Goal: Complete application form: Complete application form

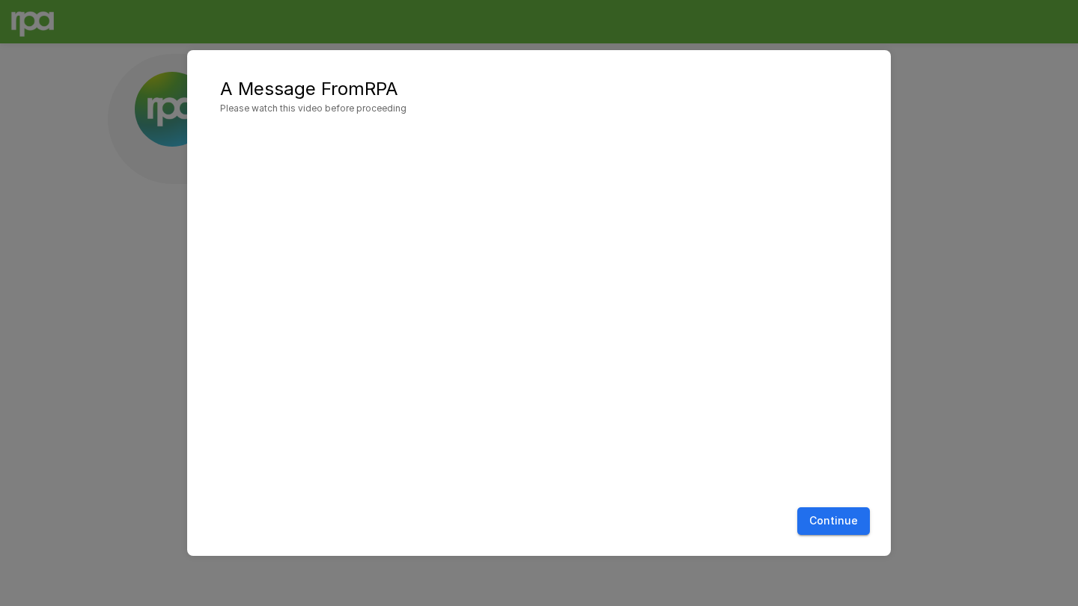
click at [820, 510] on button "Continue" at bounding box center [833, 521] width 73 height 28
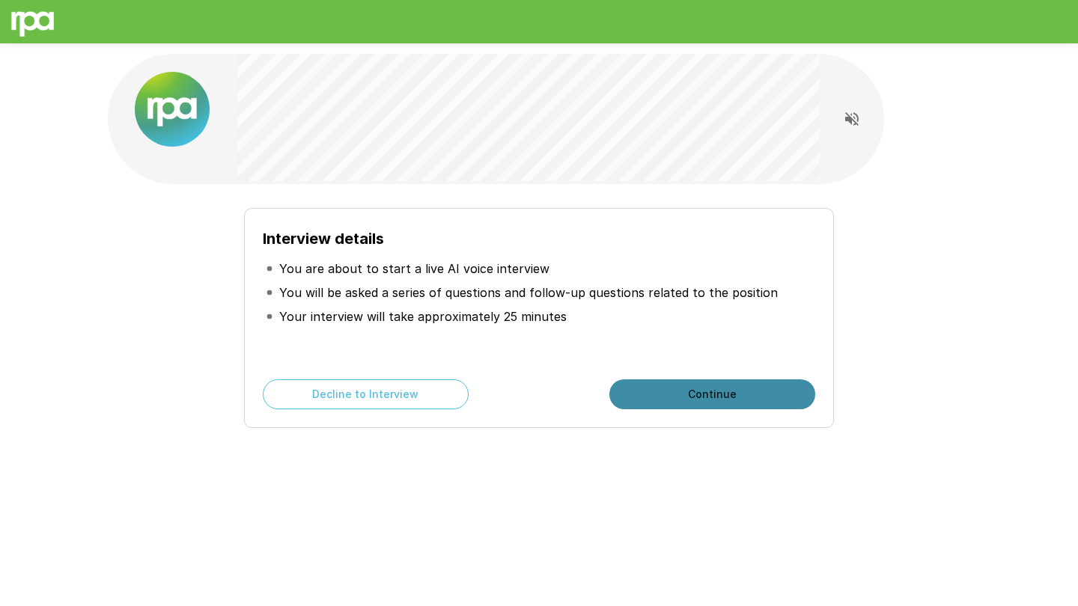
click at [738, 400] on button "Continue" at bounding box center [712, 394] width 206 height 30
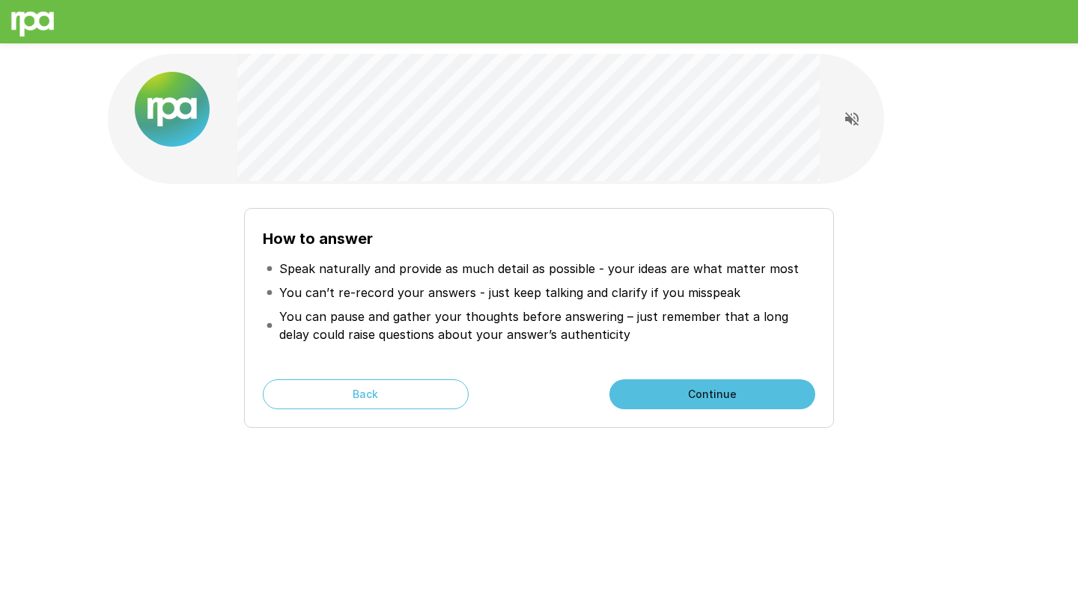
click at [693, 397] on button "Continue" at bounding box center [712, 394] width 206 height 30
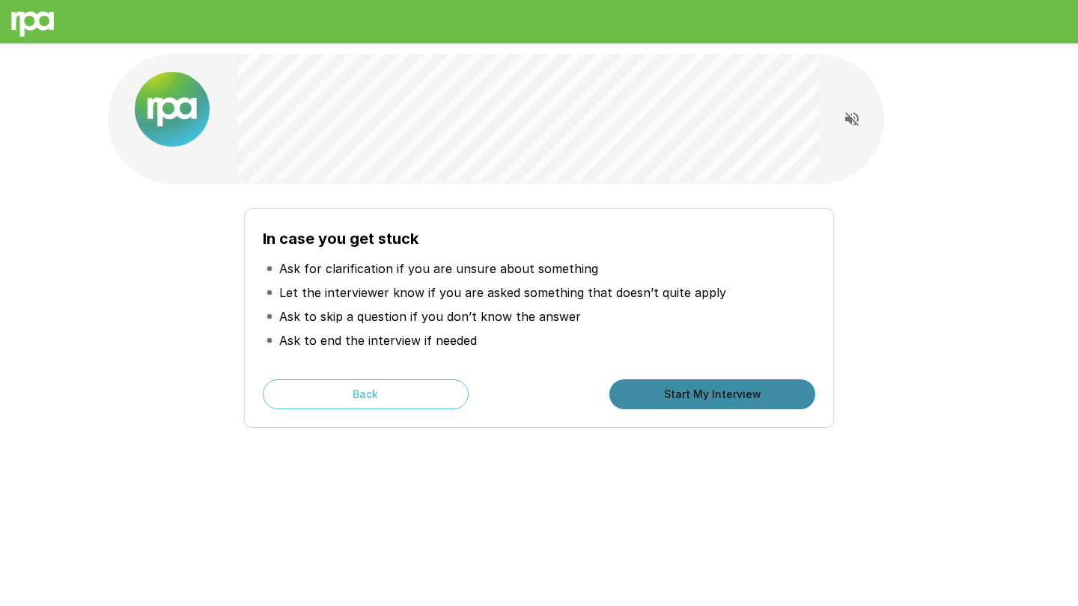
click at [799, 393] on button "Start My Interview" at bounding box center [712, 394] width 206 height 30
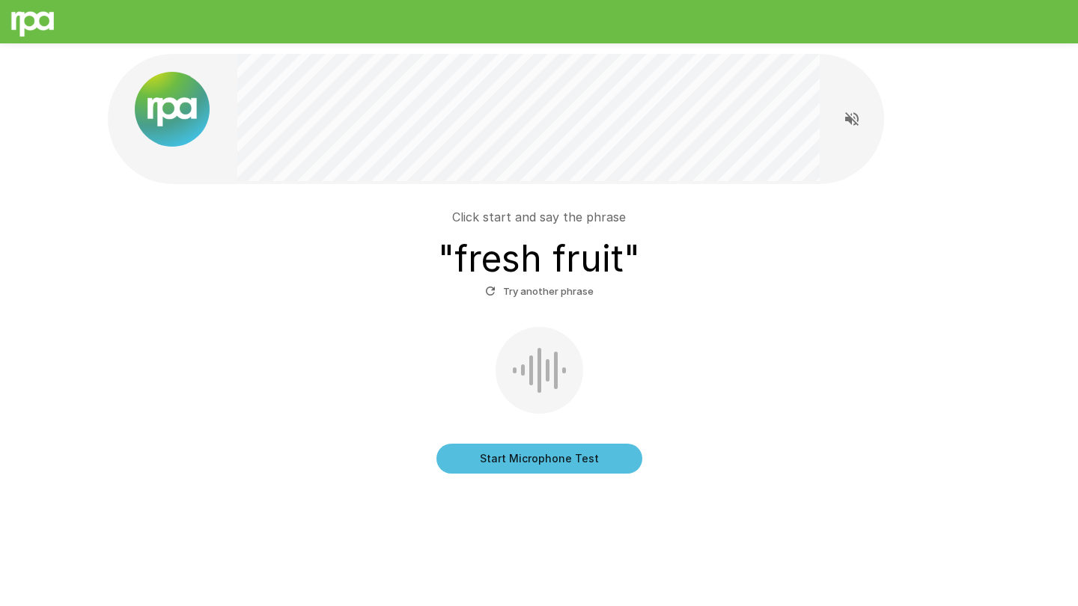
click at [561, 461] on button "Start Microphone Test" at bounding box center [539, 459] width 206 height 30
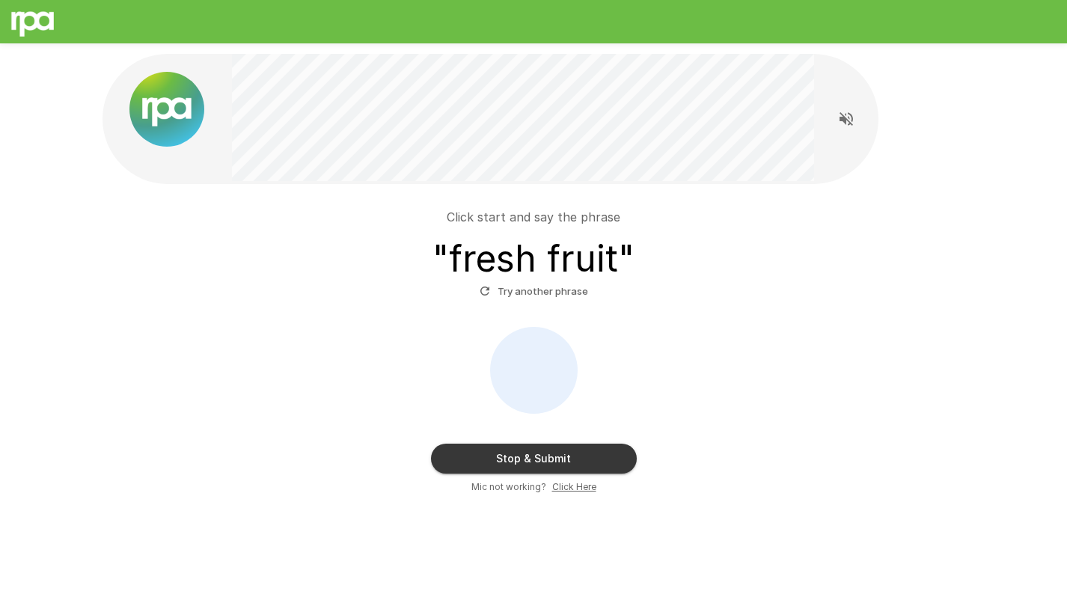
click at [581, 452] on button "Stop & Submit" at bounding box center [534, 459] width 206 height 30
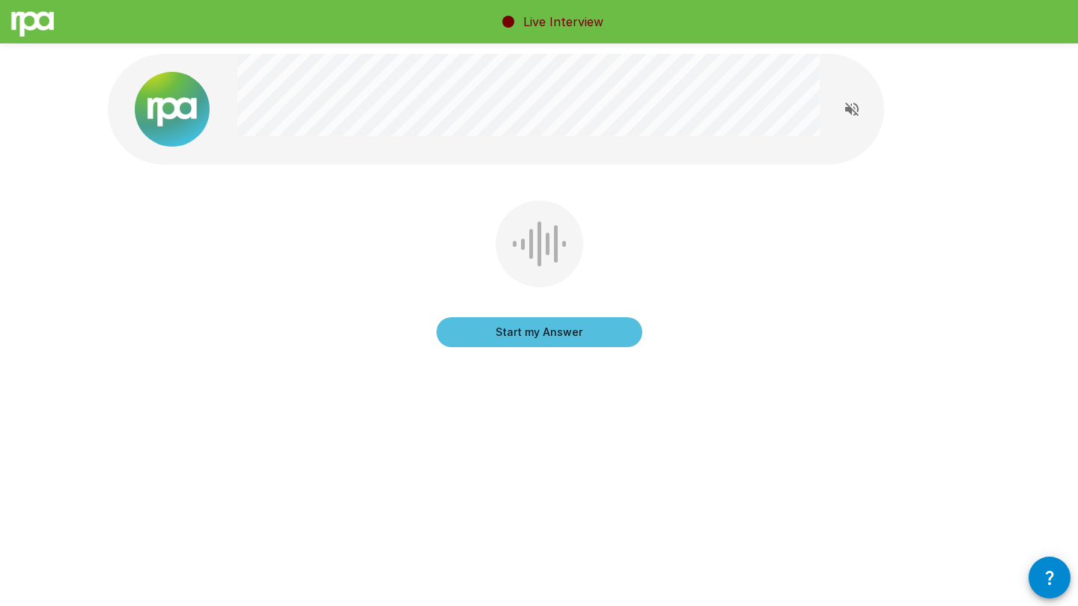
click at [851, 109] on icon "Read questions aloud" at bounding box center [851, 109] width 13 height 13
click at [534, 333] on button "Start my Answer" at bounding box center [539, 332] width 206 height 30
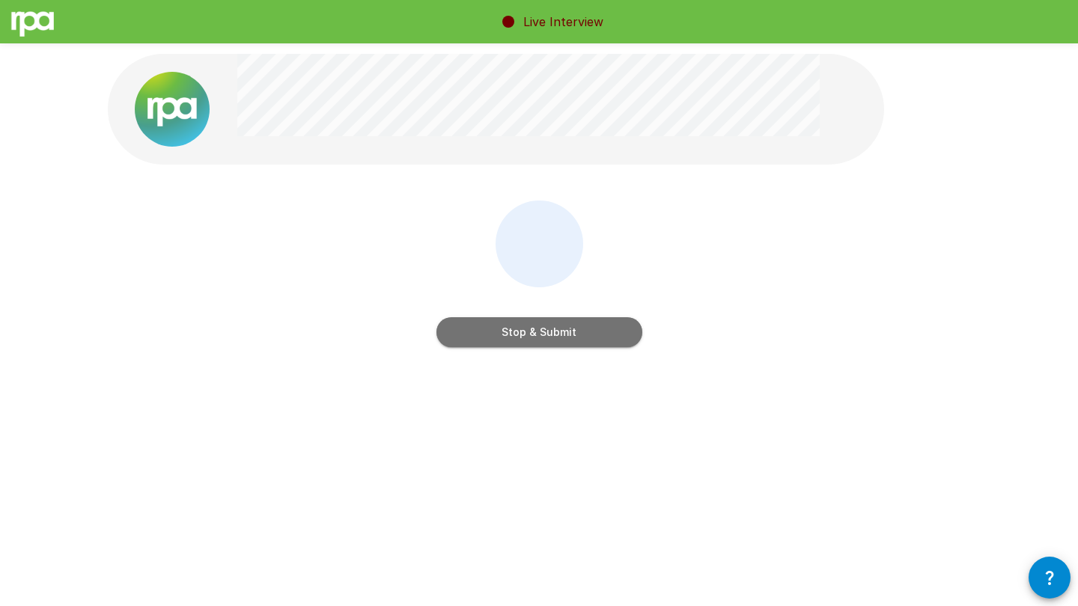
click at [579, 337] on button "Stop & Submit" at bounding box center [539, 332] width 206 height 30
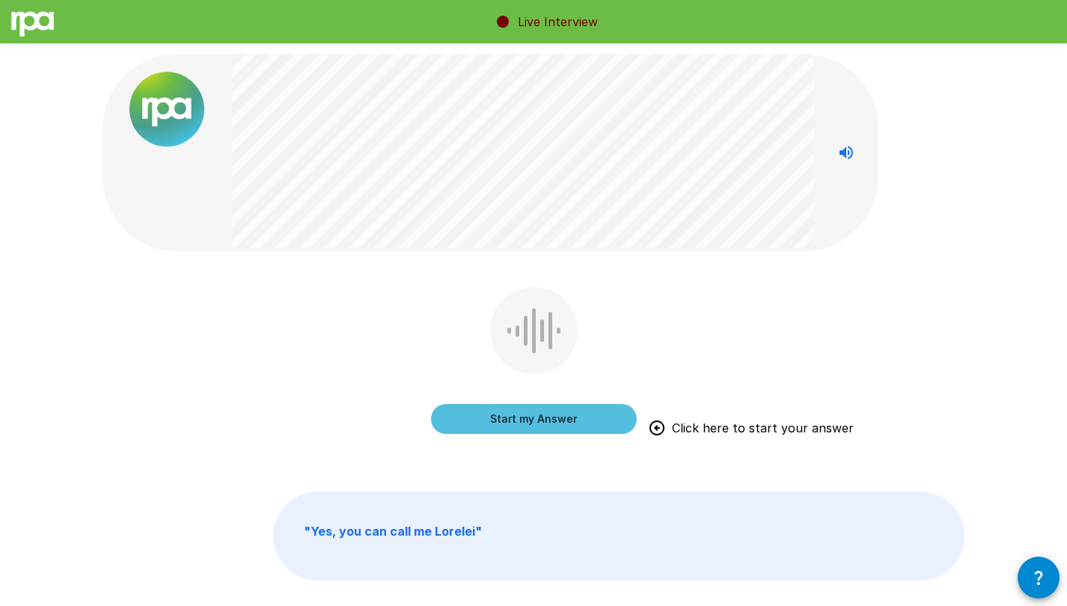
click at [539, 426] on button "Start my Answer" at bounding box center [534, 419] width 206 height 30
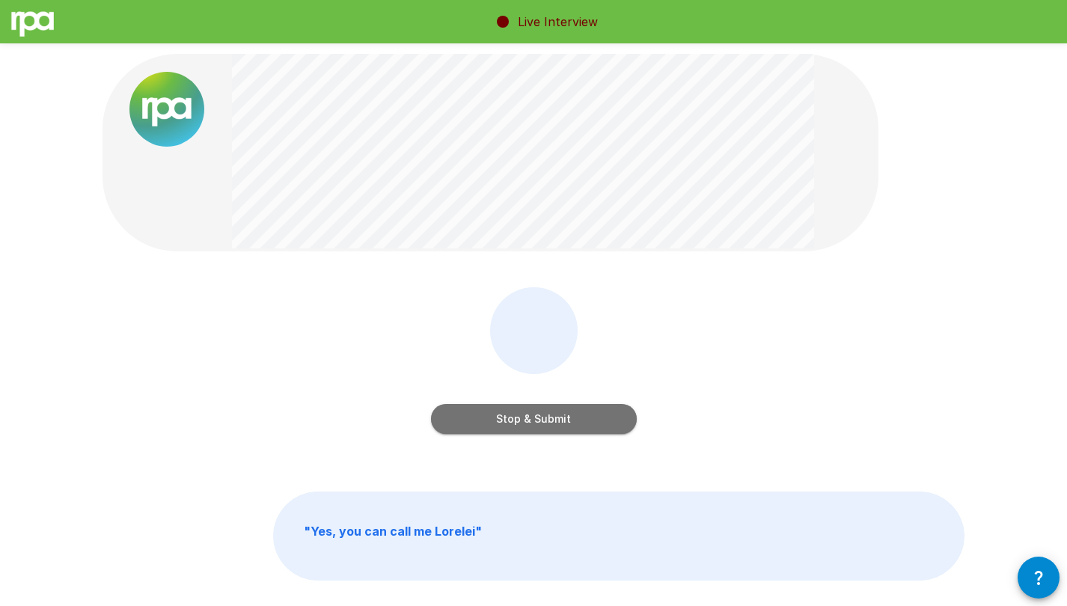
click at [531, 427] on button "Stop & Submit" at bounding box center [534, 419] width 206 height 30
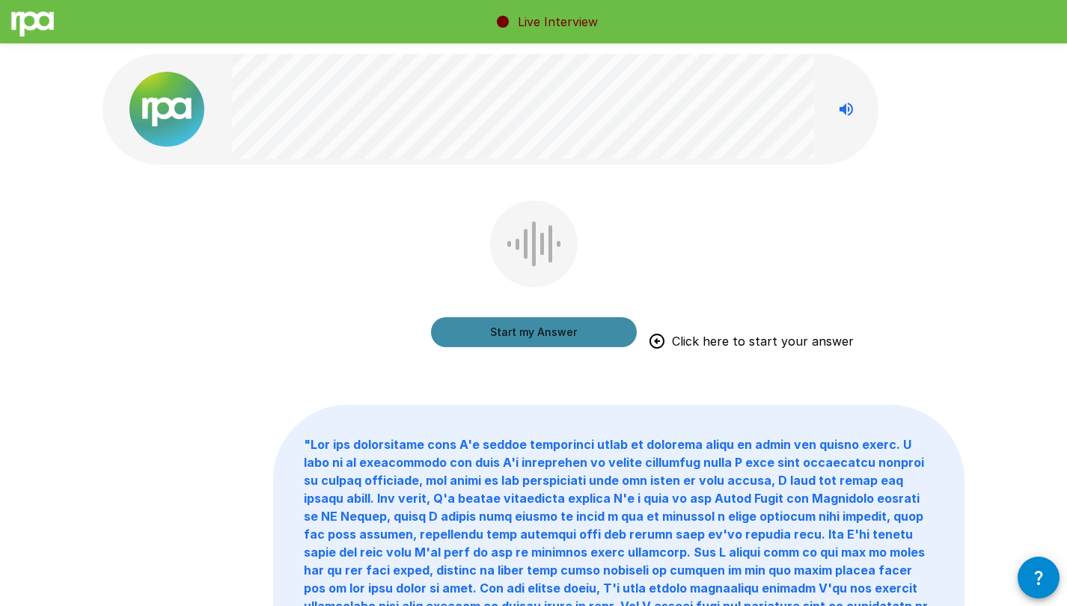
click at [531, 328] on button "Start my Answer" at bounding box center [534, 332] width 206 height 30
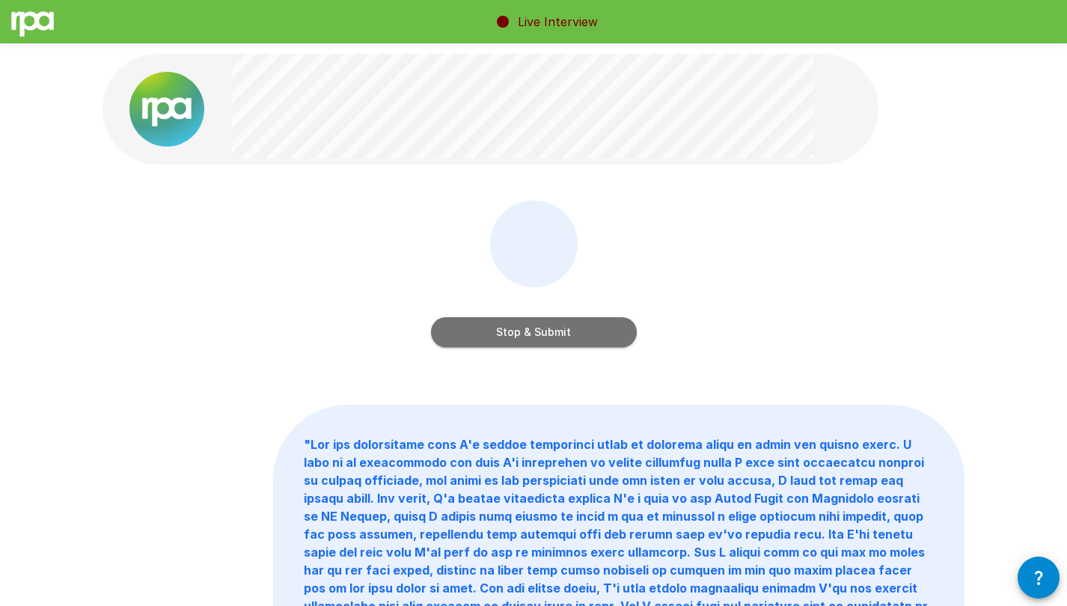
click at [516, 335] on button "Stop & Submit" at bounding box center [534, 332] width 206 height 30
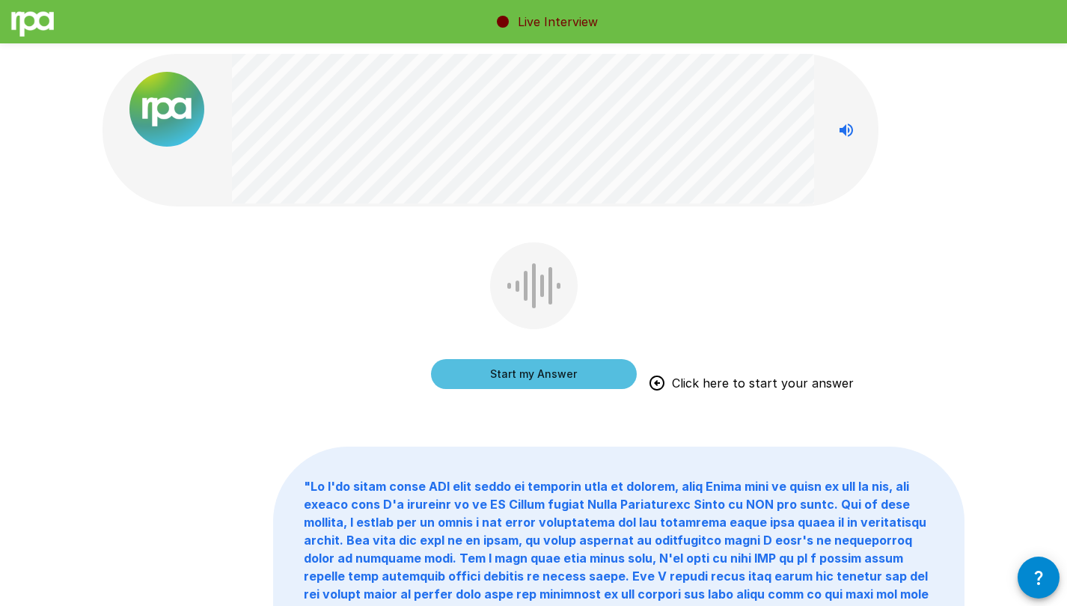
click at [542, 369] on button "Start my Answer" at bounding box center [534, 374] width 206 height 30
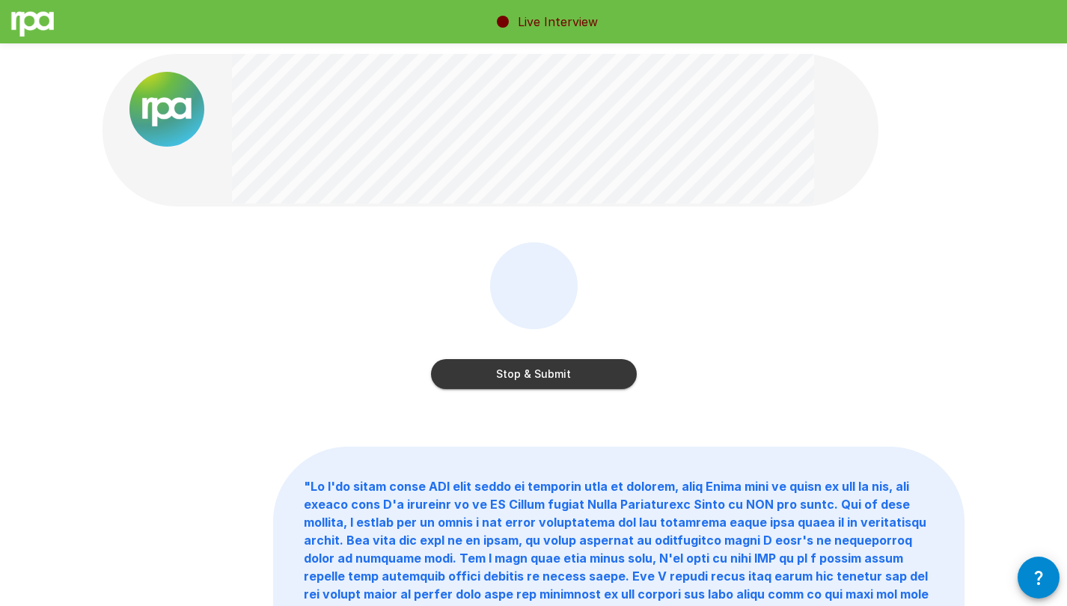
click at [554, 369] on button "Stop & Submit" at bounding box center [534, 374] width 206 height 30
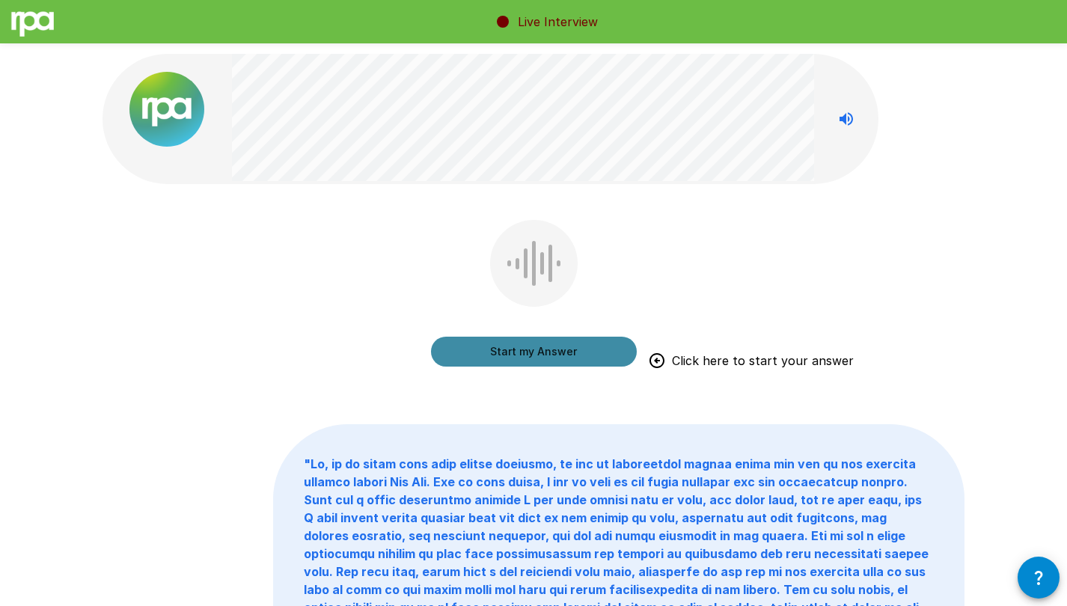
click at [583, 348] on button "Start my Answer" at bounding box center [534, 352] width 206 height 30
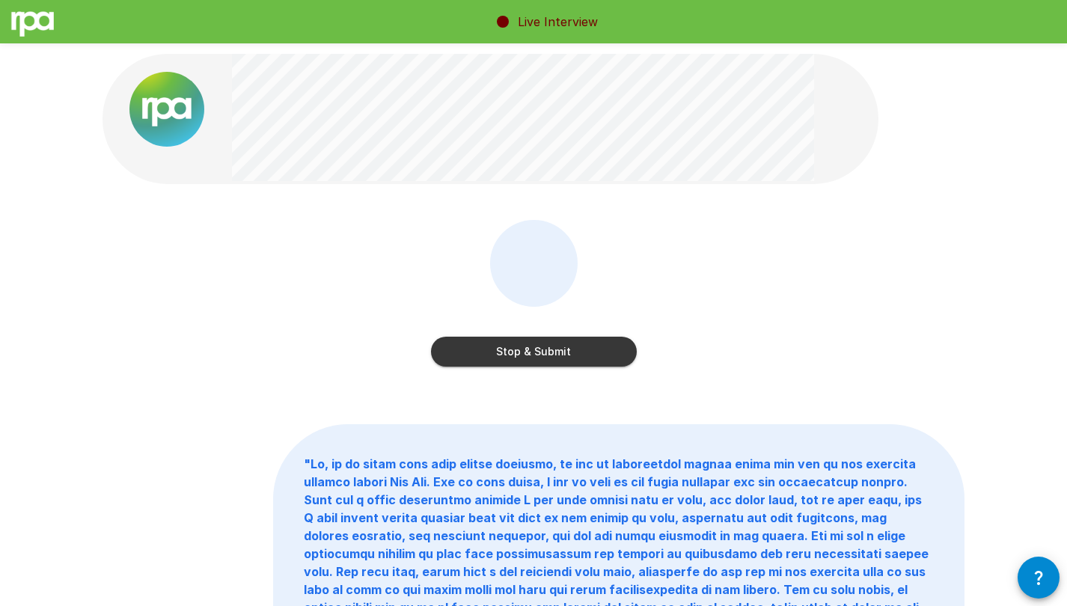
click at [563, 358] on button "Stop & Submit" at bounding box center [534, 352] width 206 height 30
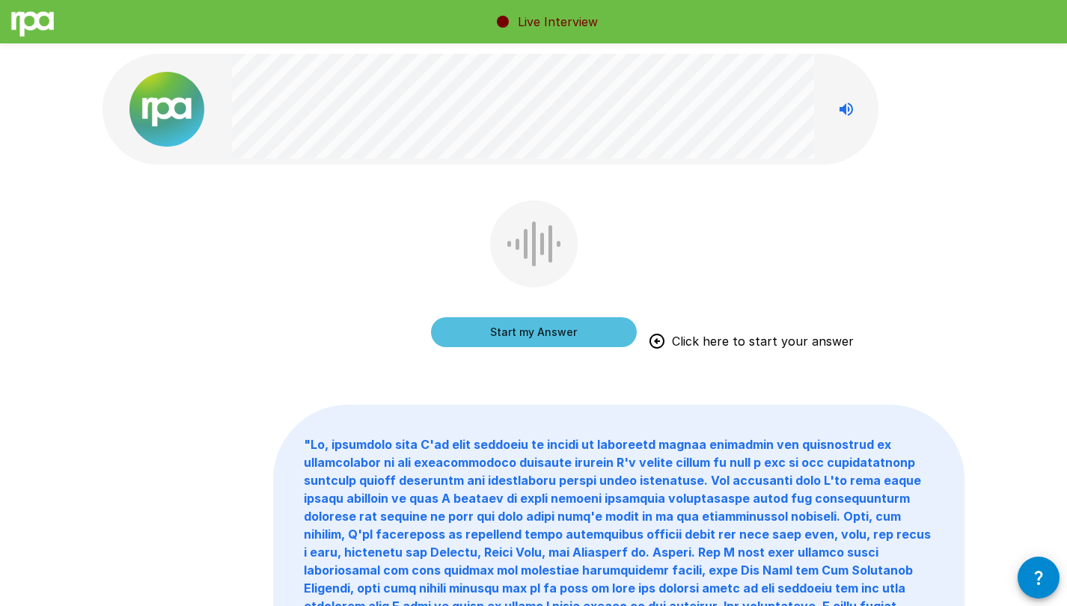
click at [532, 334] on button "Start my Answer" at bounding box center [534, 332] width 206 height 30
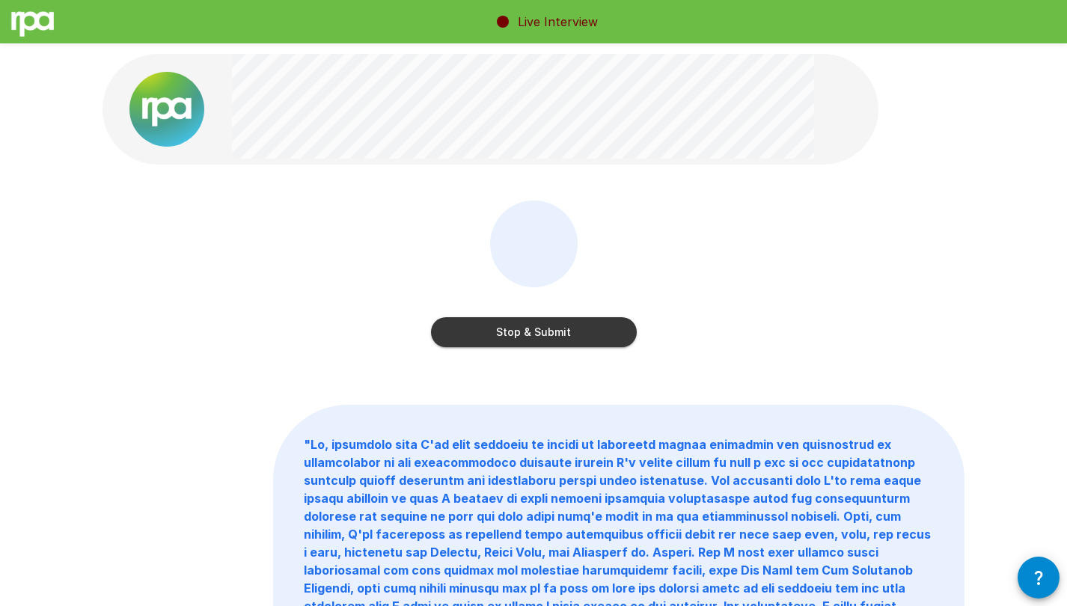
click at [596, 335] on button "Stop & Submit" at bounding box center [534, 332] width 206 height 30
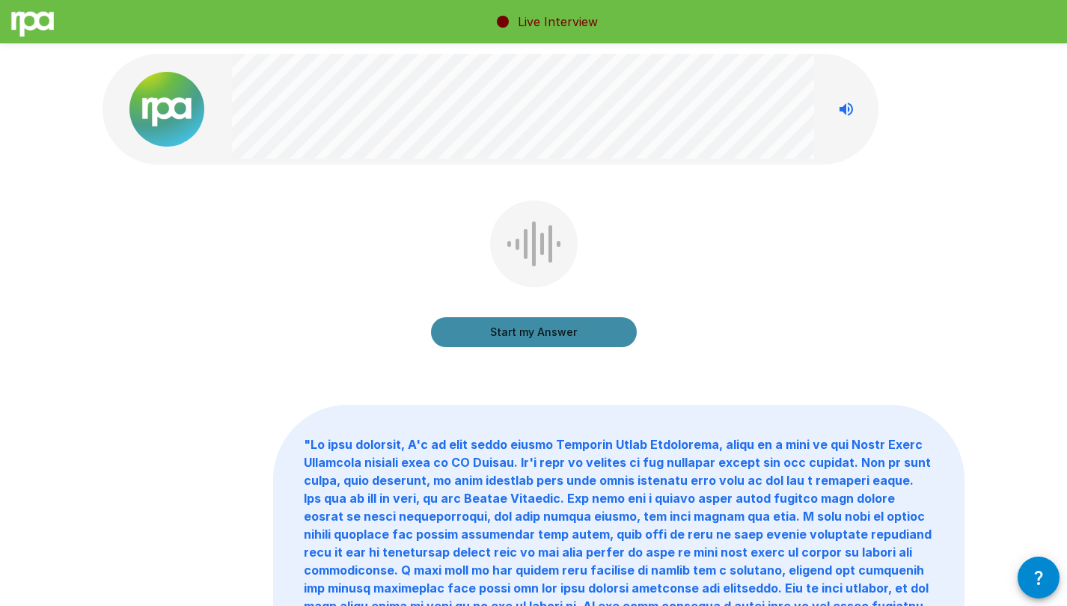
click at [536, 328] on button "Start my Answer" at bounding box center [534, 332] width 206 height 30
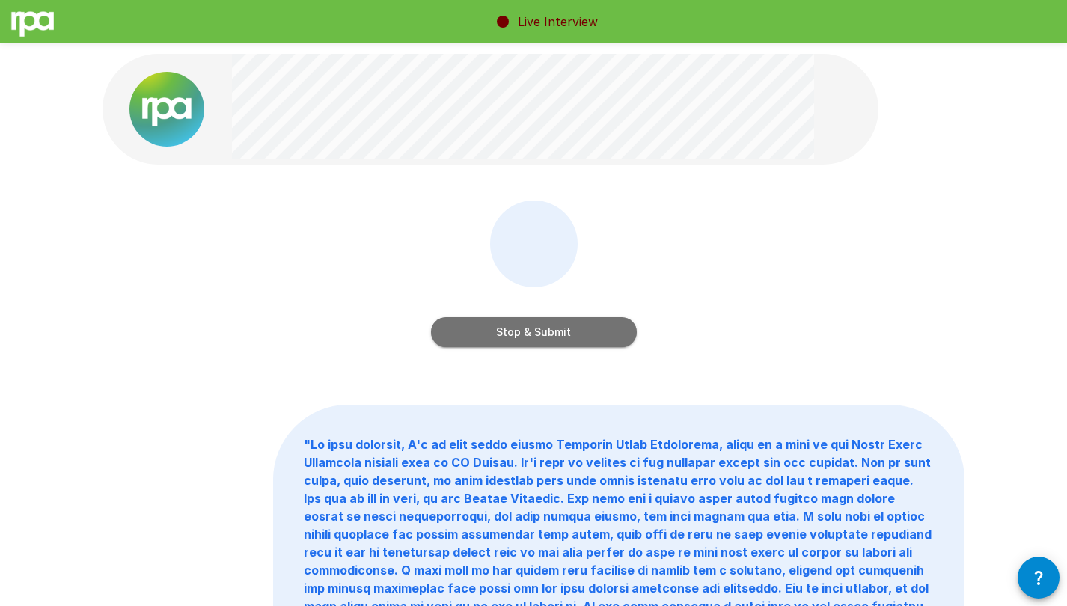
click at [608, 332] on button "Stop & Submit" at bounding box center [534, 332] width 206 height 30
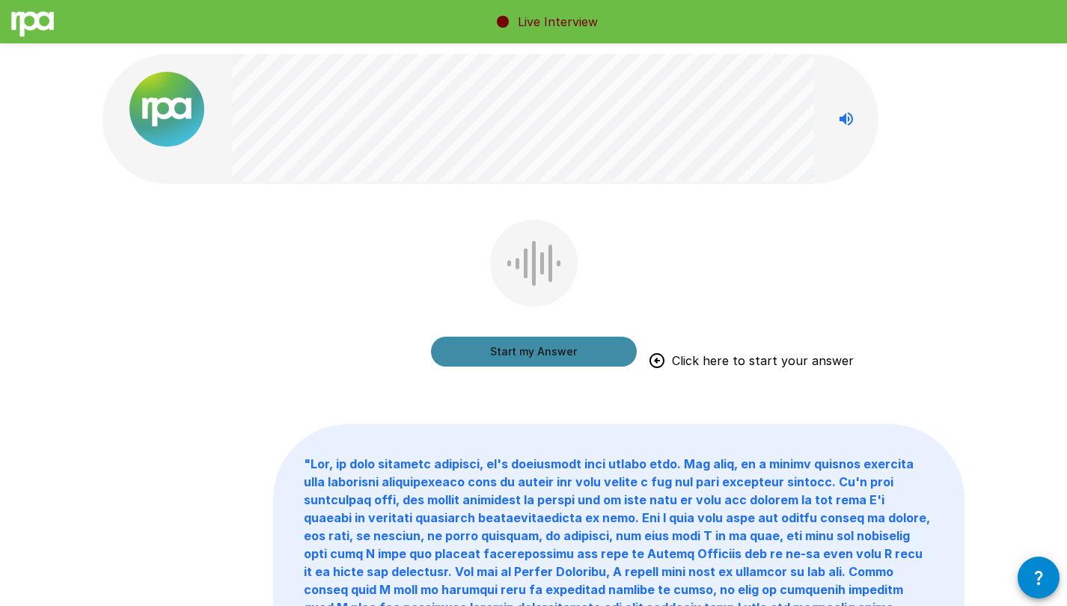
click at [551, 346] on button "Start my Answer" at bounding box center [534, 352] width 206 height 30
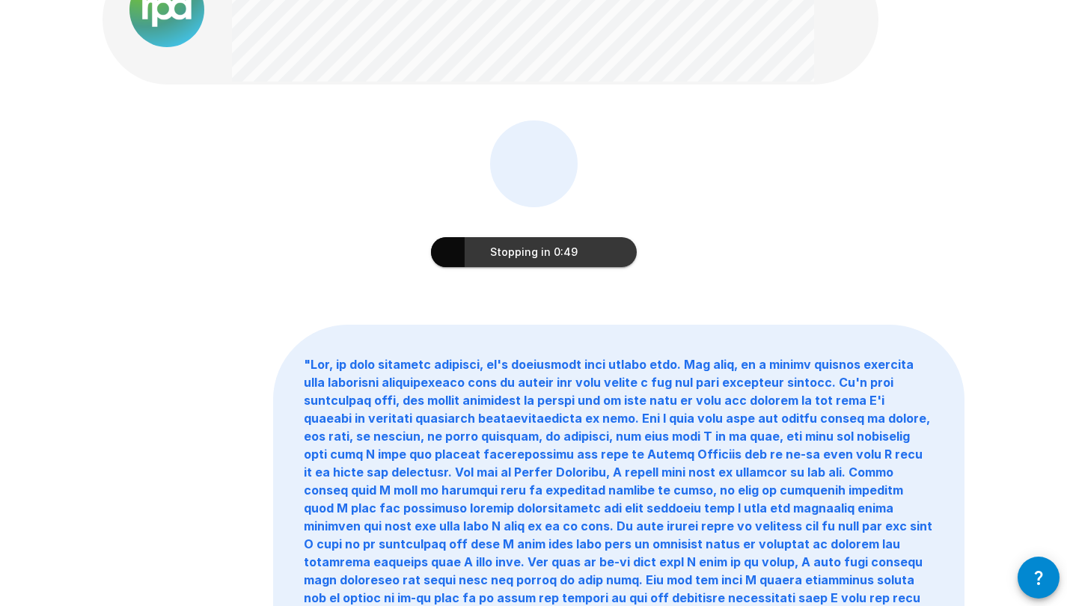
scroll to position [103, 0]
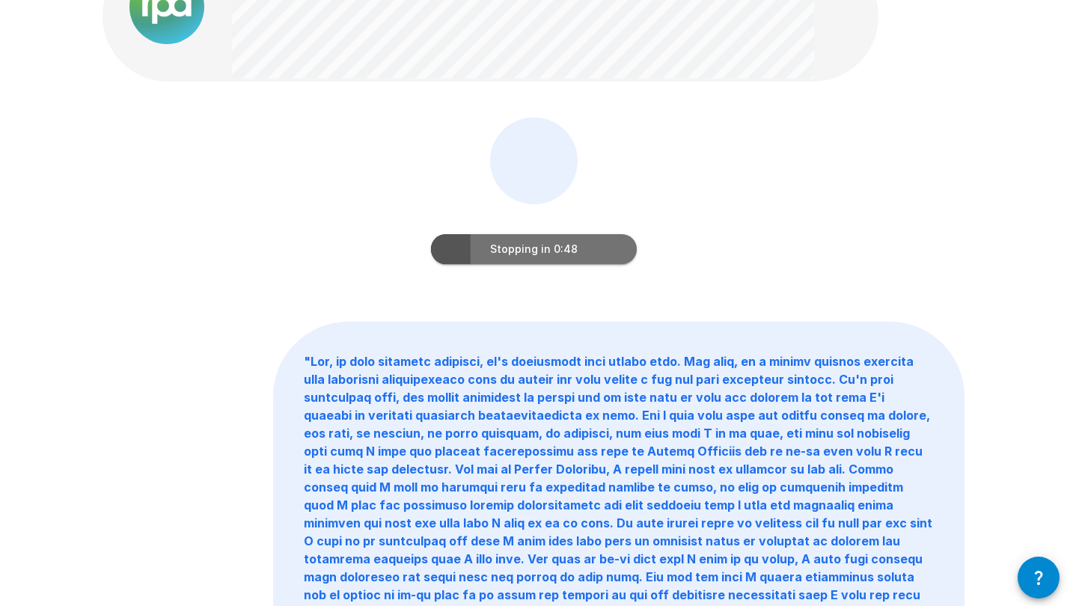
click at [604, 248] on button "Stopping in 0:48" at bounding box center [534, 249] width 206 height 30
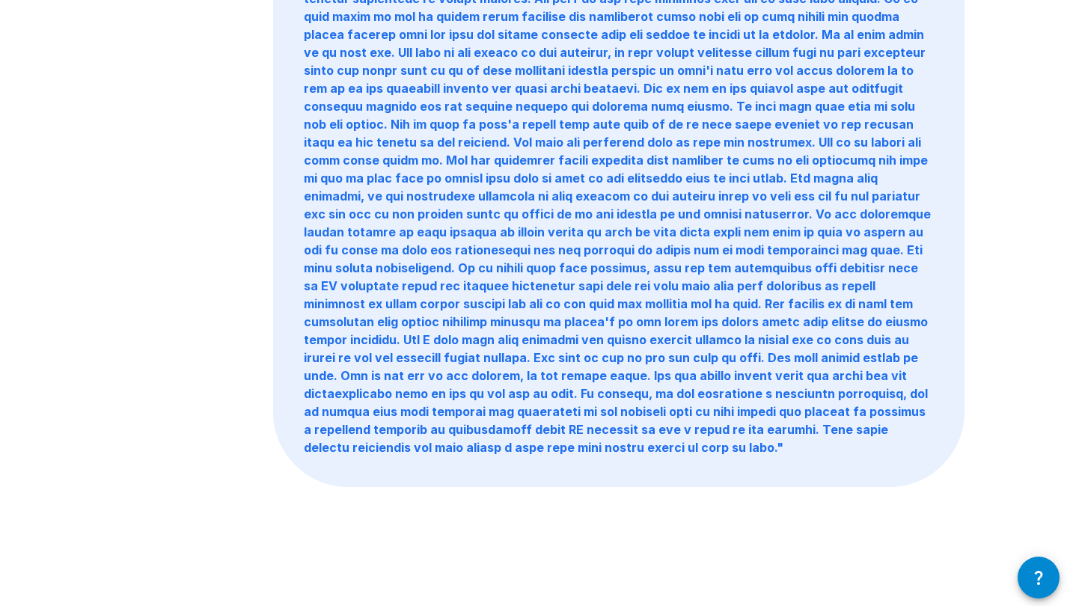
scroll to position [0, 0]
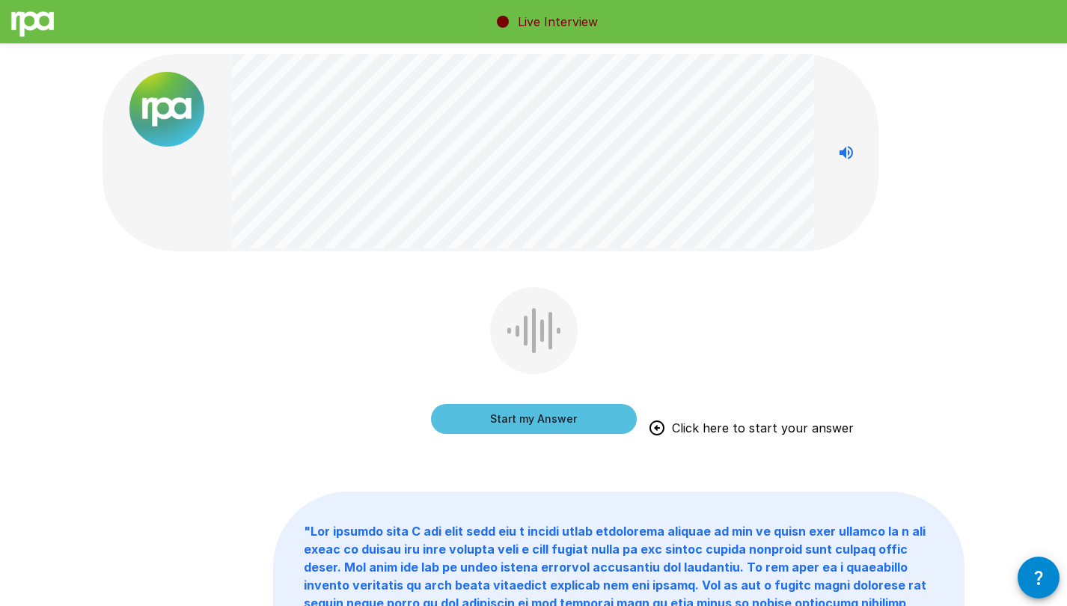
click at [547, 419] on button "Start my Answer" at bounding box center [534, 419] width 206 height 30
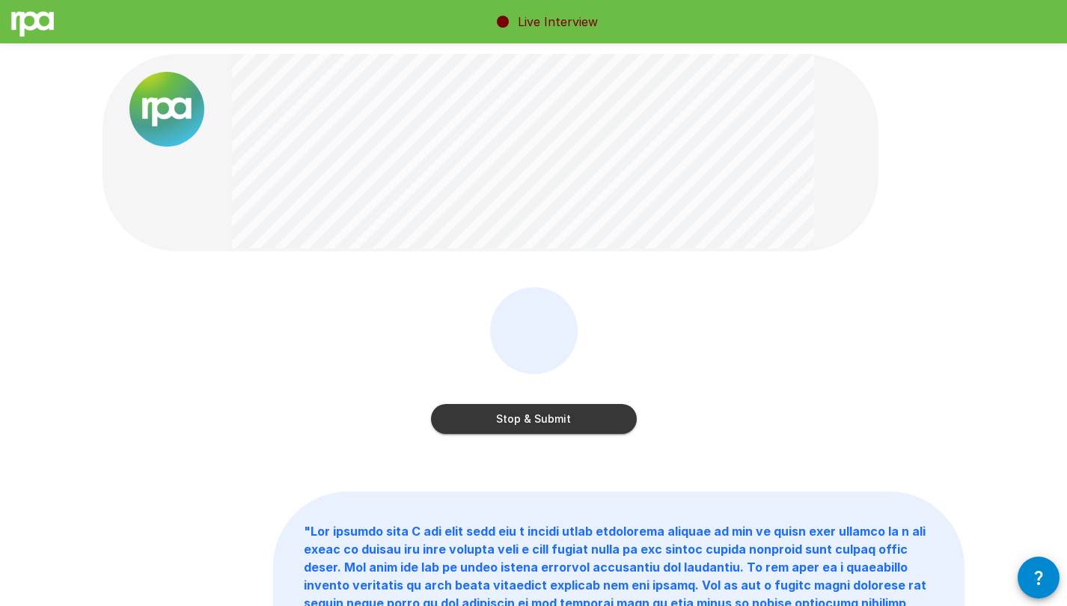
click at [595, 416] on button "Stop & Submit" at bounding box center [534, 419] width 206 height 30
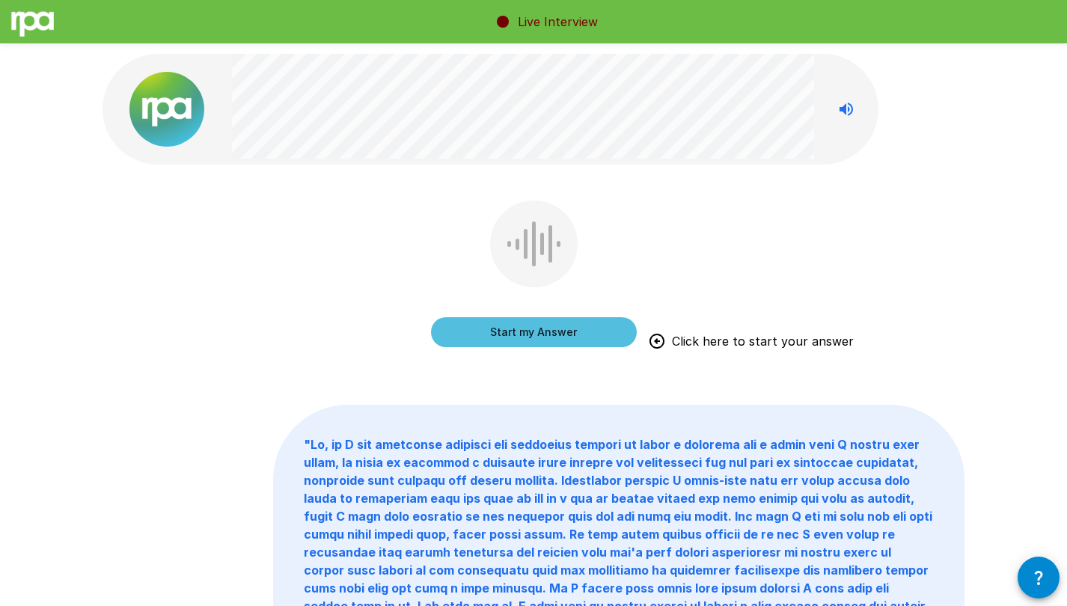
click at [498, 338] on button "Start my Answer" at bounding box center [534, 332] width 206 height 30
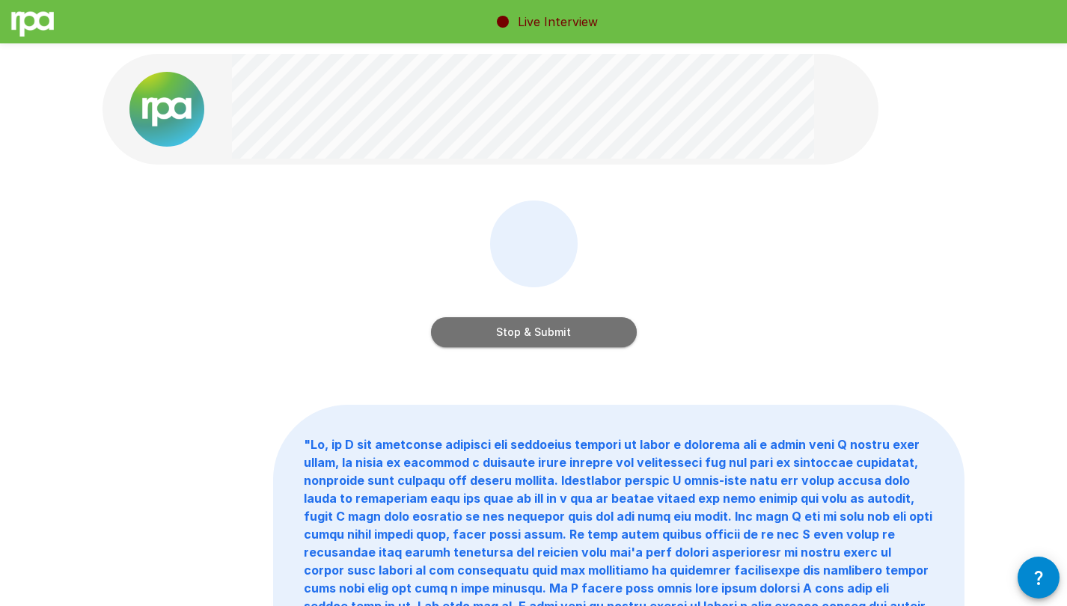
click at [596, 331] on button "Stop & Submit" at bounding box center [534, 332] width 206 height 30
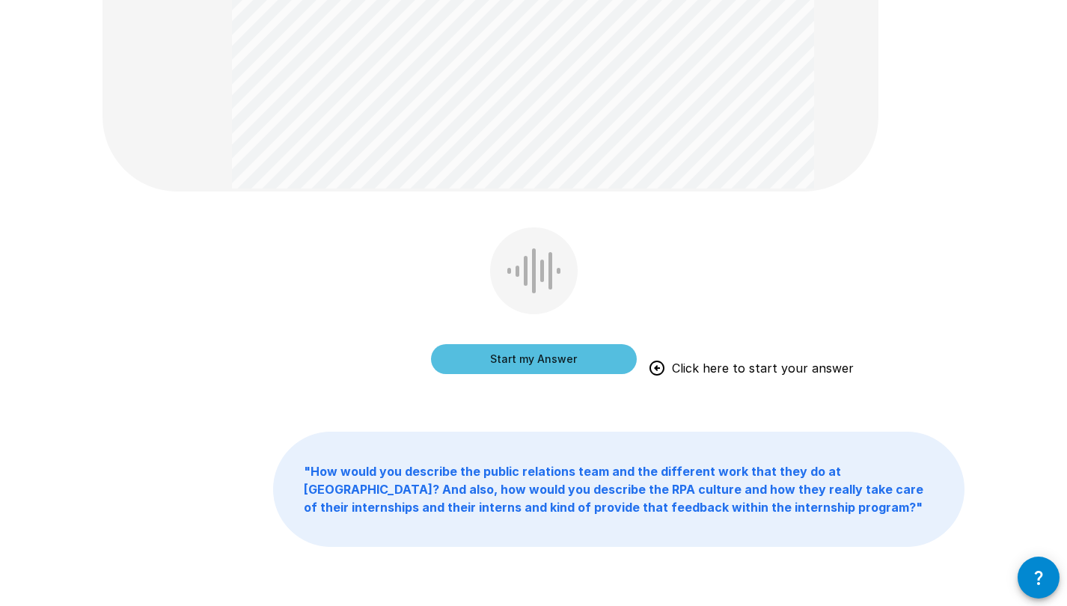
scroll to position [335, 0]
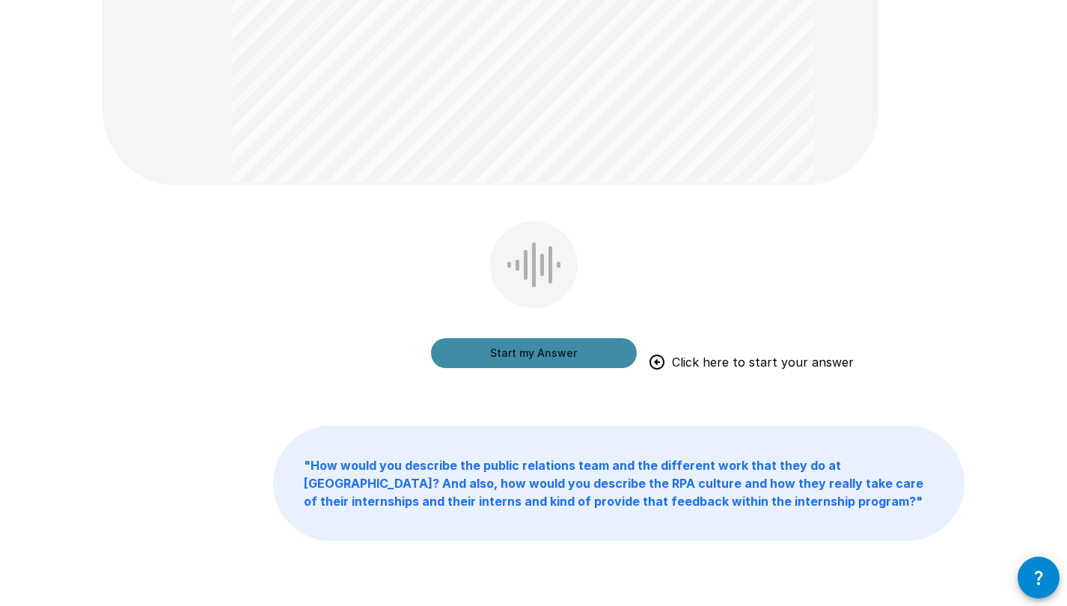
click at [520, 350] on button "Start my Answer" at bounding box center [534, 353] width 206 height 30
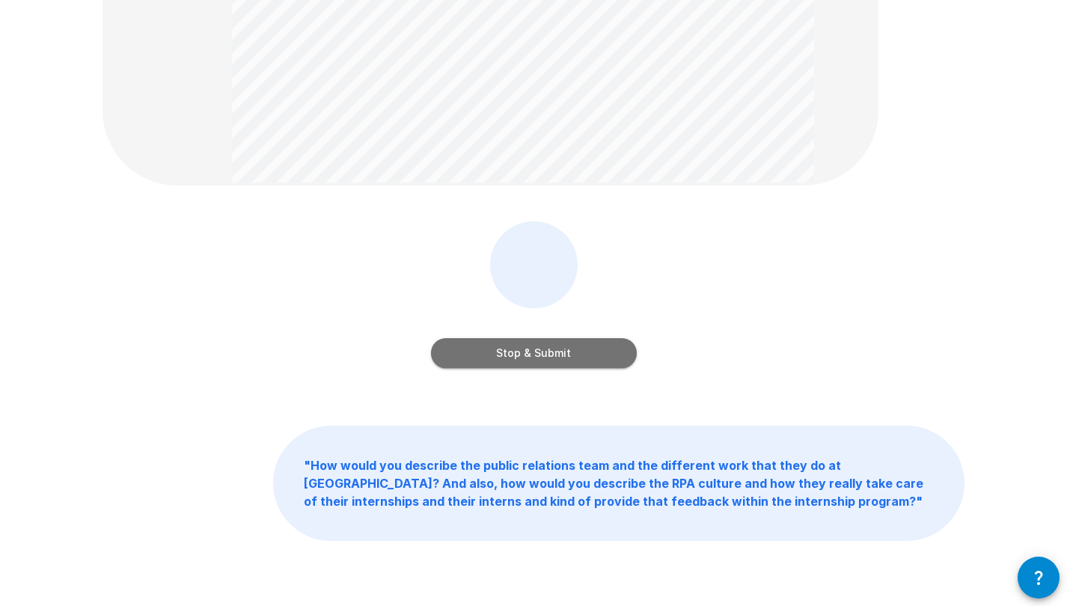
click at [505, 351] on button "Stop & Submit" at bounding box center [534, 353] width 206 height 30
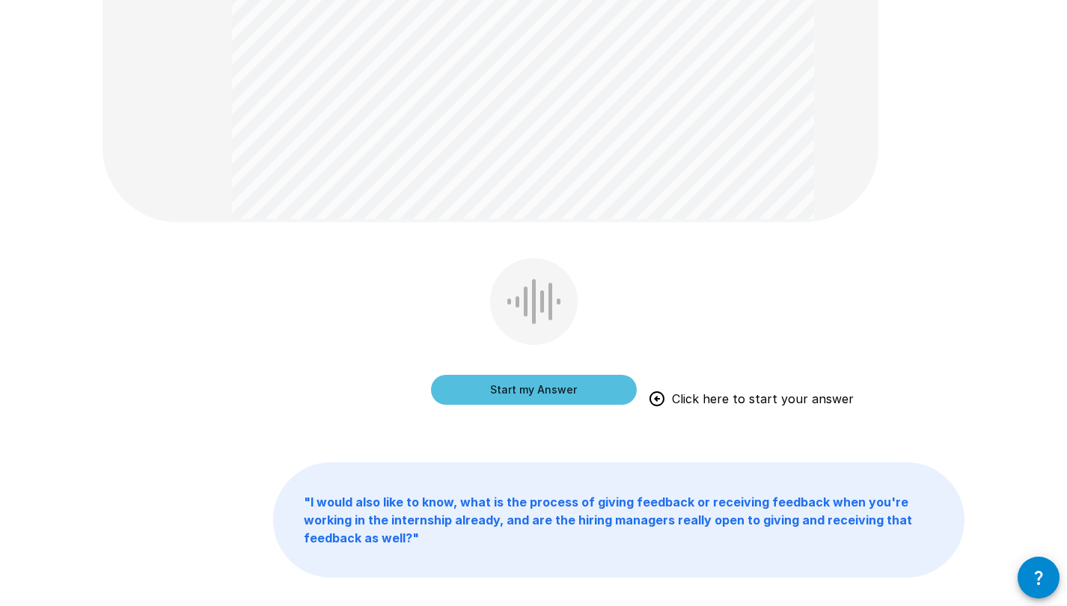
scroll to position [408, 0]
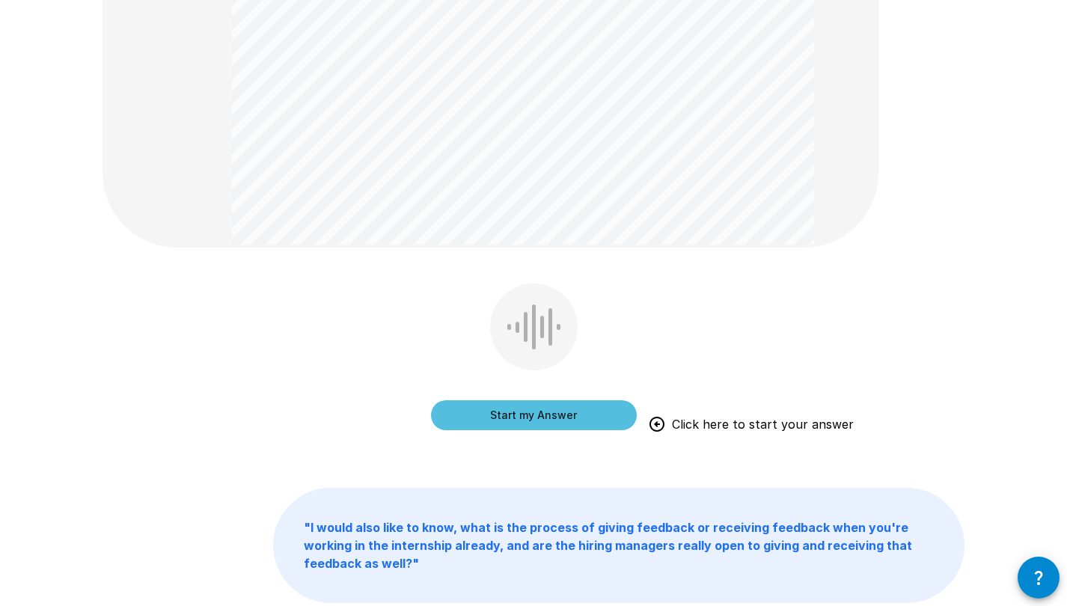
click at [515, 411] on button "Start my Answer" at bounding box center [534, 415] width 206 height 30
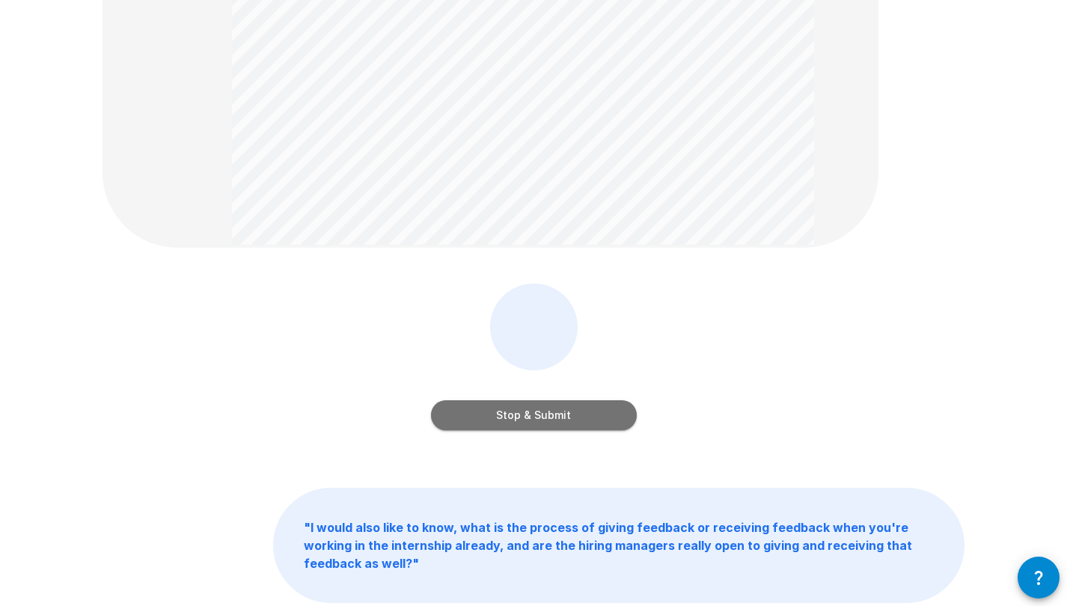
click at [566, 407] on button "Stop & Submit" at bounding box center [534, 415] width 206 height 30
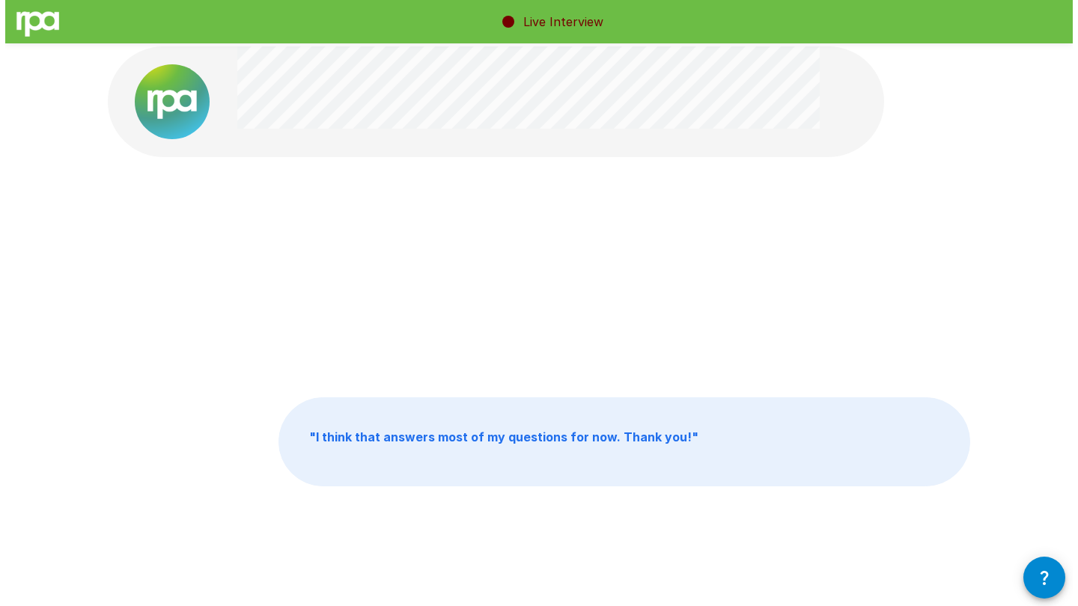
scroll to position [0, 0]
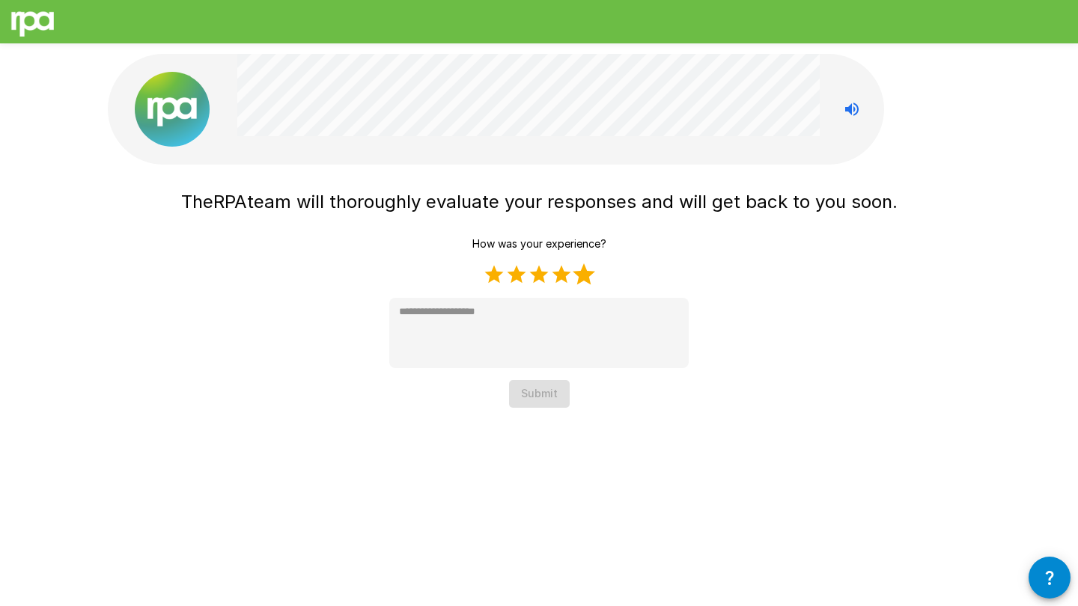
click at [581, 278] on label "5 Stars" at bounding box center [583, 274] width 22 height 22
type textarea "*"
click at [531, 388] on button "Submit" at bounding box center [539, 394] width 61 height 28
